Goal: Task Accomplishment & Management: Use online tool/utility

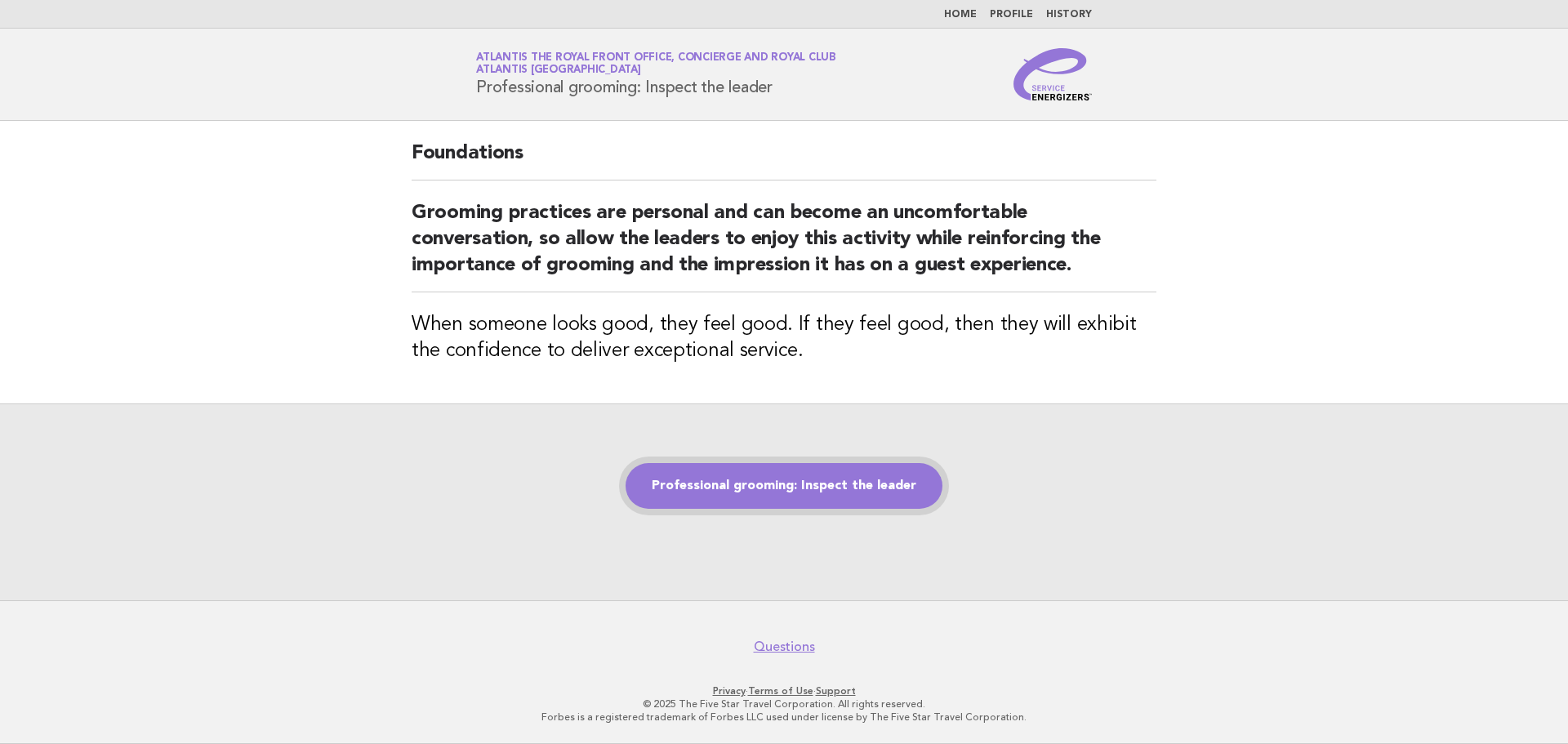
click at [809, 492] on link "Professional grooming: Inspect the leader" at bounding box center [783, 486] width 317 height 46
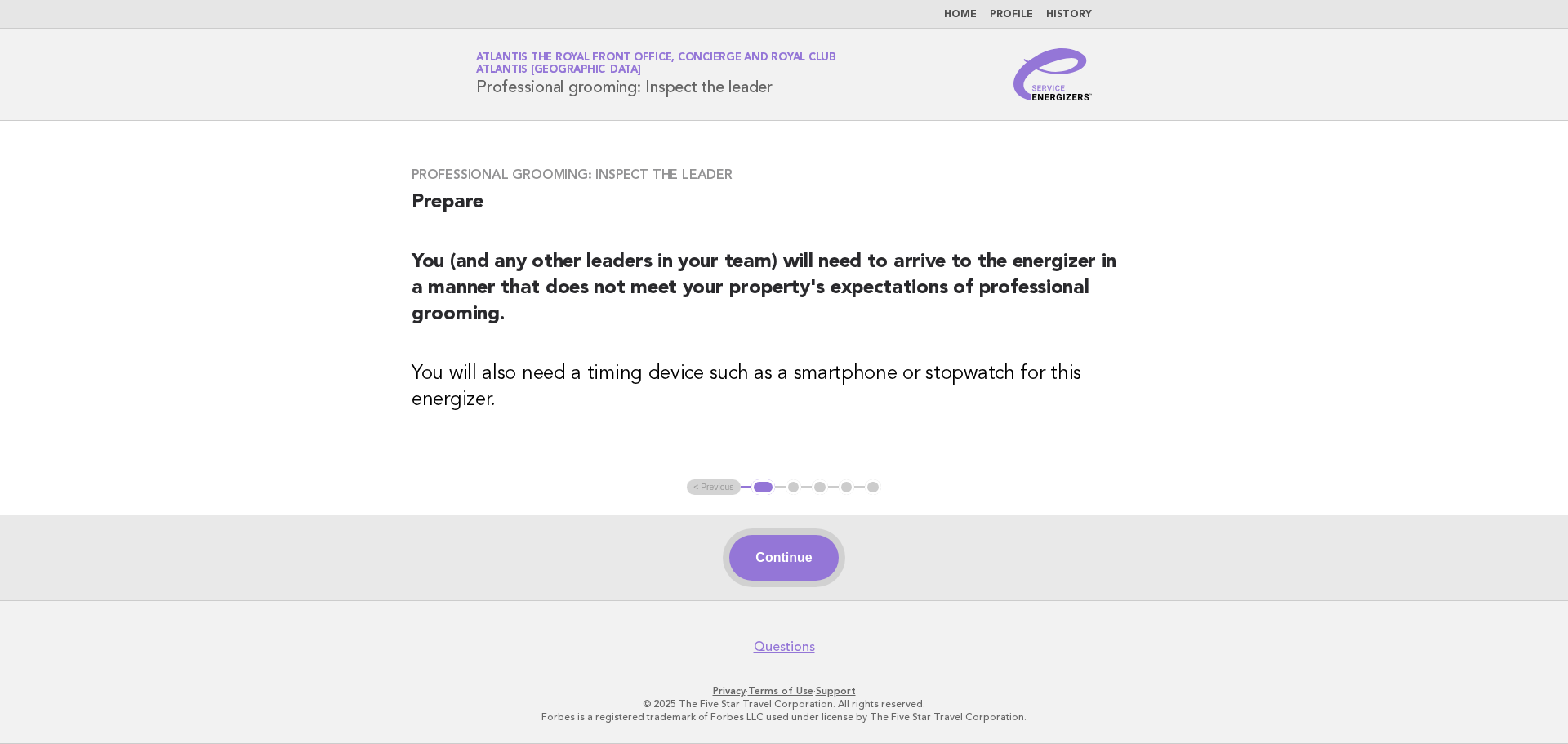
click at [770, 561] on button "Continue" at bounding box center [783, 558] width 109 height 46
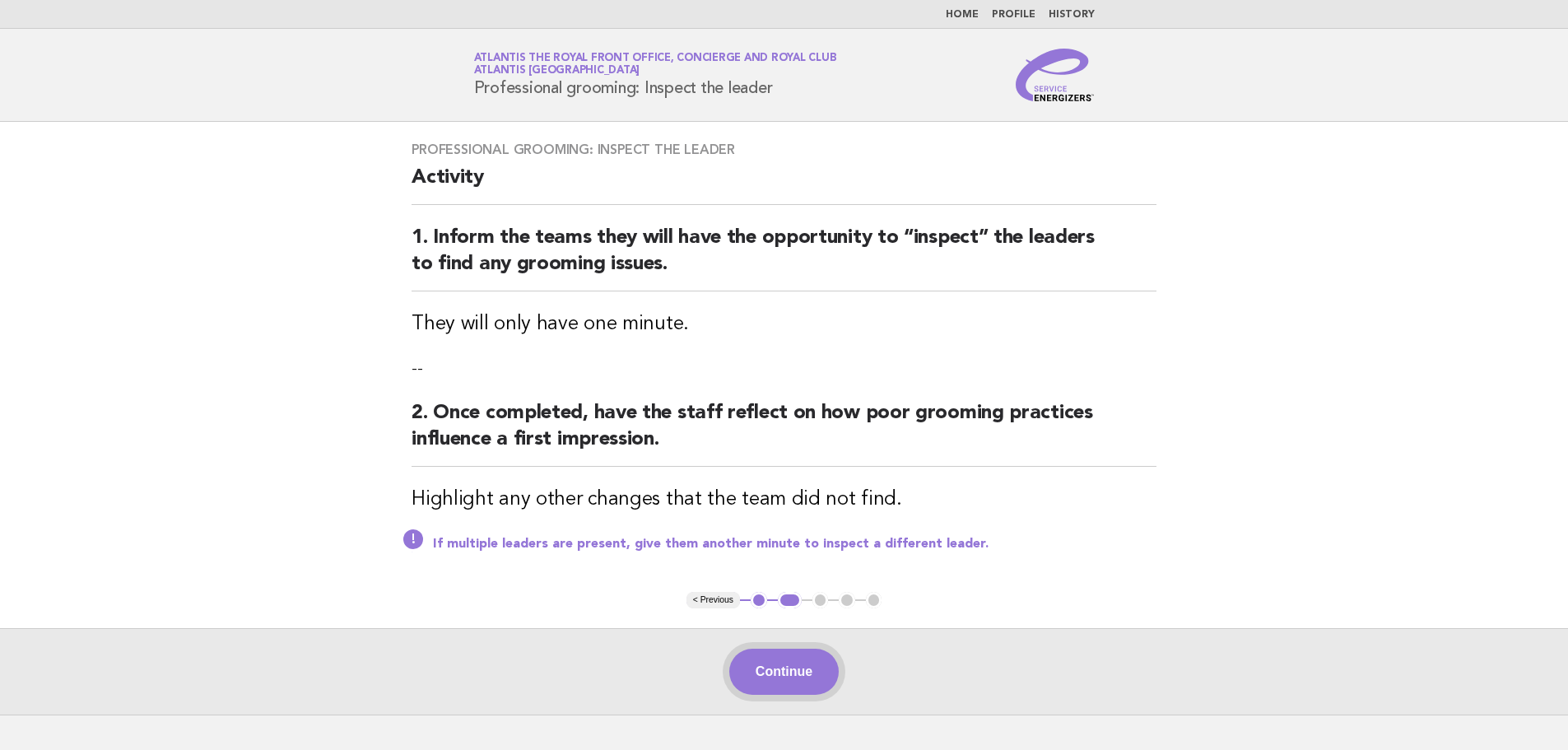
click at [759, 660] on button "Continue" at bounding box center [784, 671] width 110 height 46
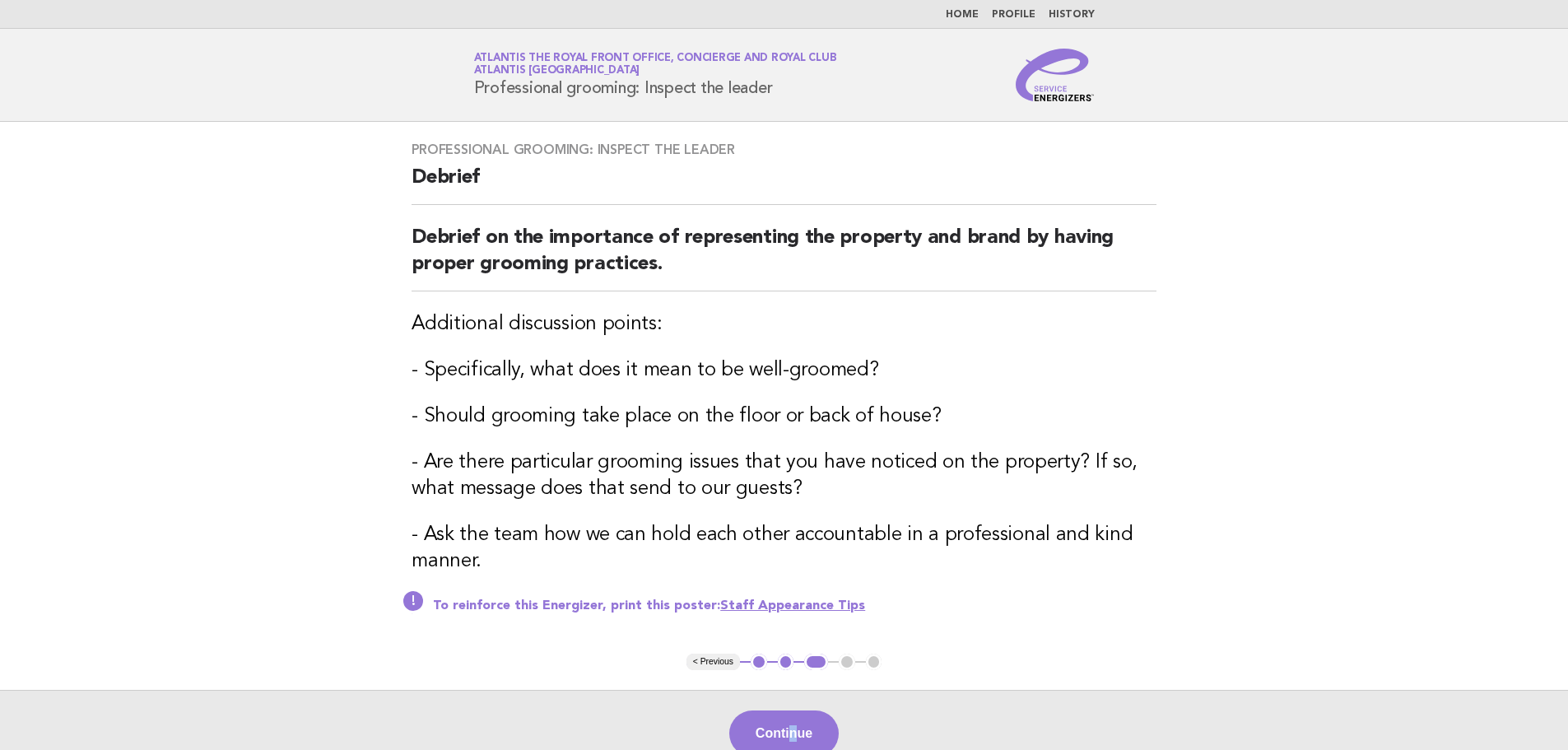
click at [791, 693] on div "Continue" at bounding box center [784, 732] width 1568 height 86
click at [771, 713] on button "Continue" at bounding box center [784, 734] width 110 height 46
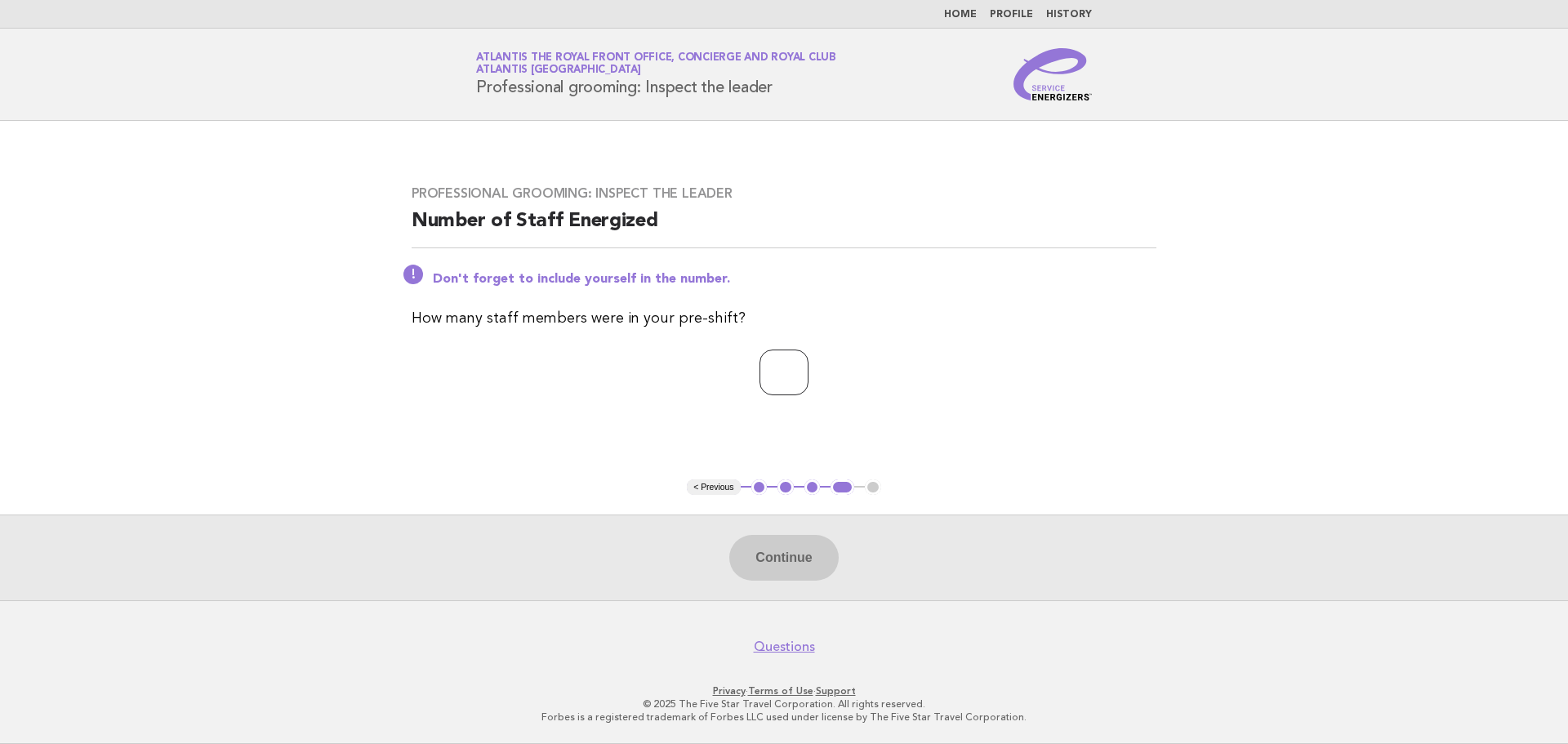
click at [785, 389] on input "number" at bounding box center [784, 372] width 49 height 46
type input "*"
click at [782, 542] on button "Continue" at bounding box center [783, 558] width 109 height 46
